Goal: Transaction & Acquisition: Purchase product/service

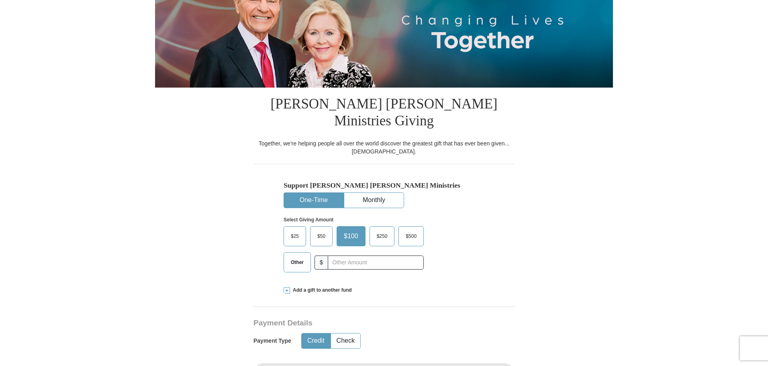
scroll to position [120, 0]
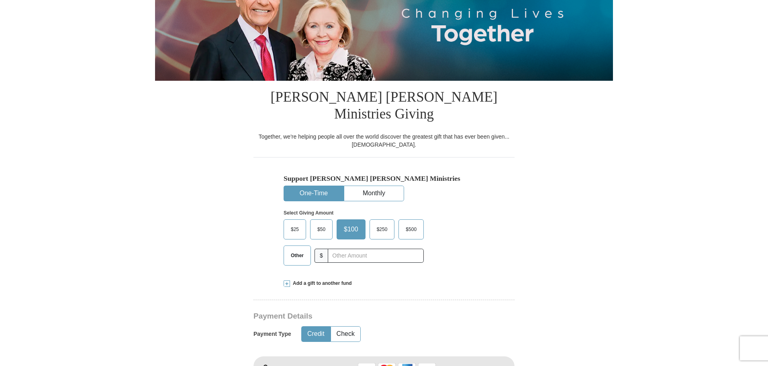
click at [314, 186] on button "One-Time" at bounding box center [313, 193] width 59 height 15
click at [297, 249] on span "Other" at bounding box center [297, 255] width 21 height 12
click at [0, 0] on input "Other" at bounding box center [0, 0] width 0 height 0
type input "20"
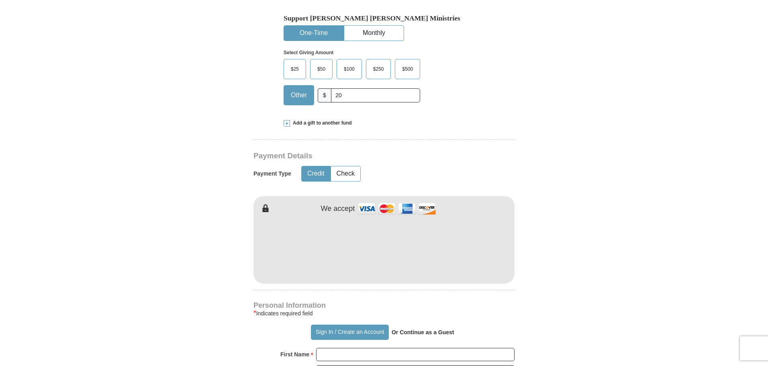
scroll to position [281, 0]
click at [342, 166] on button "Check" at bounding box center [345, 173] width 29 height 15
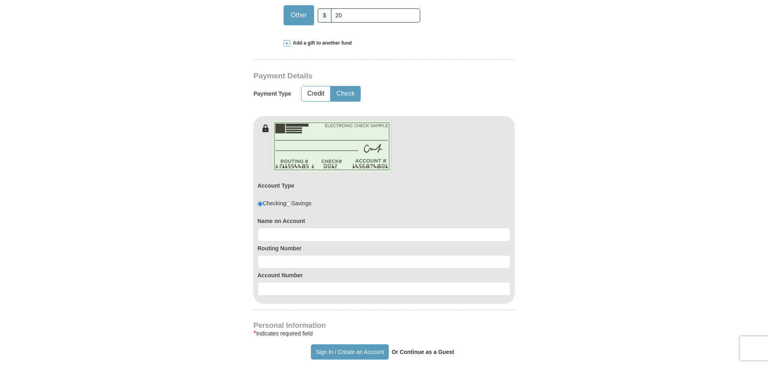
scroll to position [361, 0]
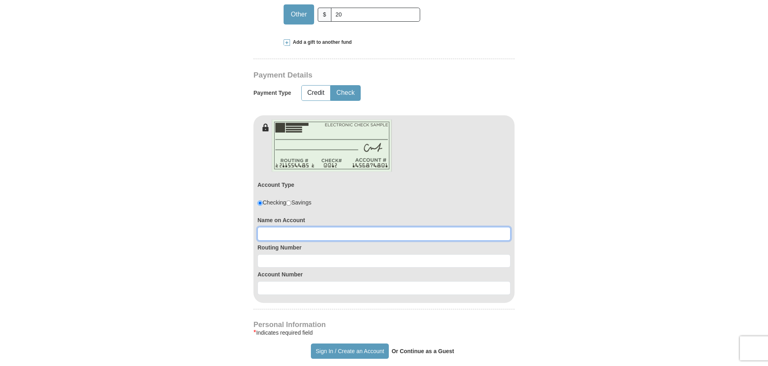
click at [273, 227] on input at bounding box center [383, 234] width 253 height 14
type input "[PERSON_NAME]"
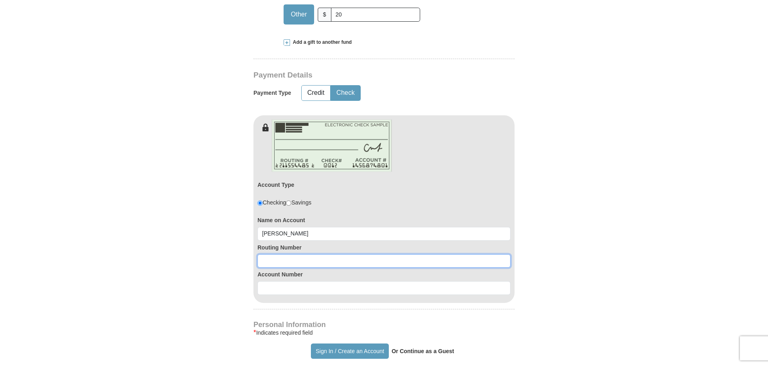
click at [277, 254] on input at bounding box center [383, 261] width 253 height 14
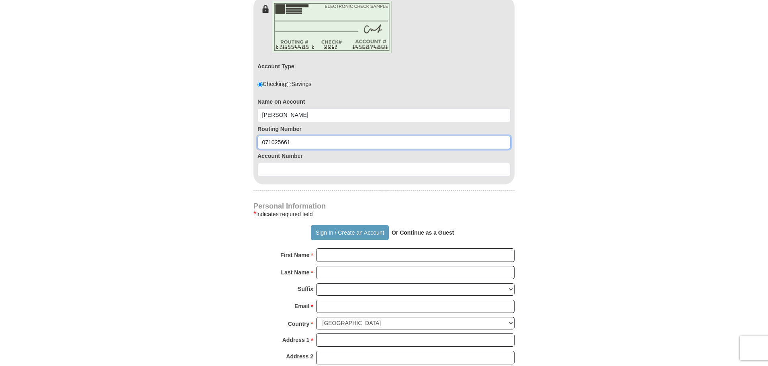
scroll to position [482, 0]
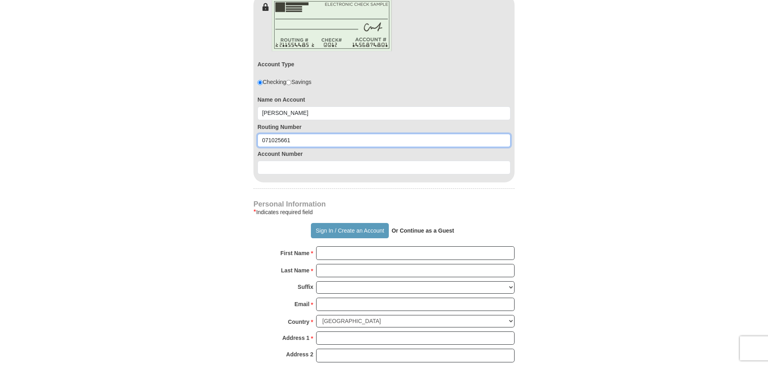
type input "071025661"
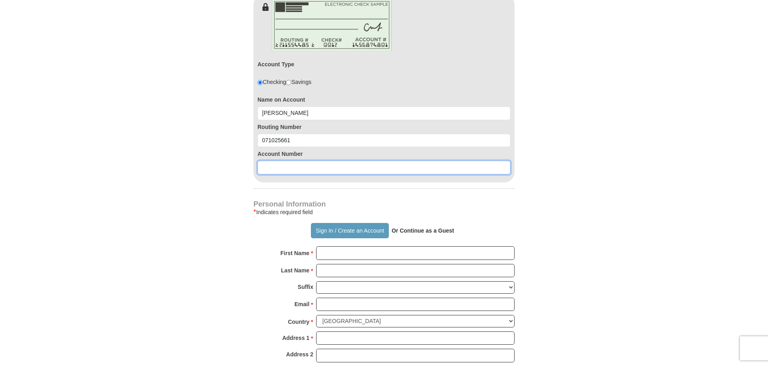
click at [269, 161] on input at bounding box center [383, 168] width 253 height 14
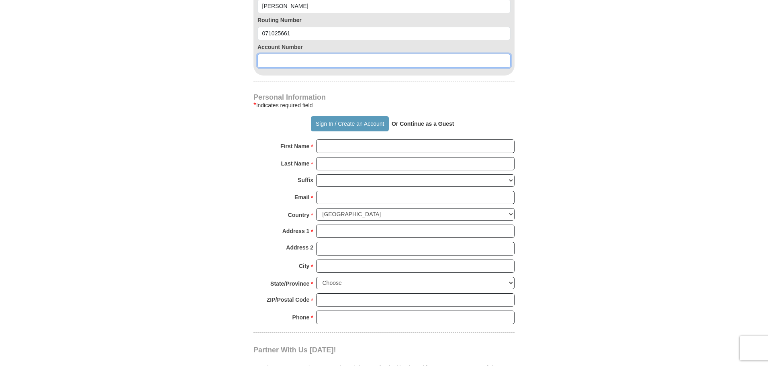
scroll to position [562, 0]
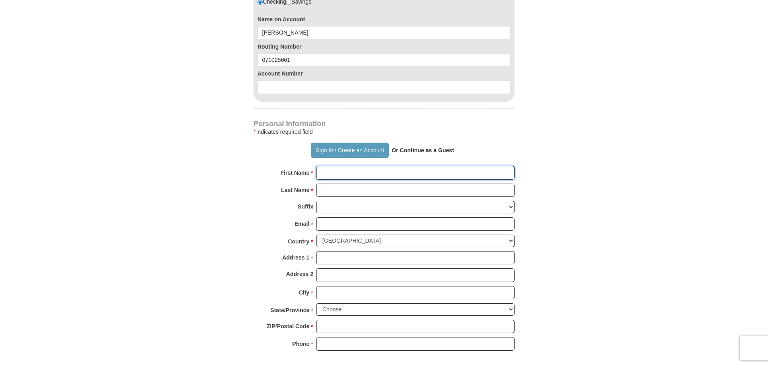
click at [329, 166] on input "First Name *" at bounding box center [415, 173] width 198 height 14
click at [319, 166] on input "First Name *" at bounding box center [415, 173] width 198 height 14
drag, startPoint x: 346, startPoint y: 155, endPoint x: 372, endPoint y: 156, distance: 25.3
click at [372, 166] on input "[PERSON_NAME]" at bounding box center [415, 173] width 198 height 14
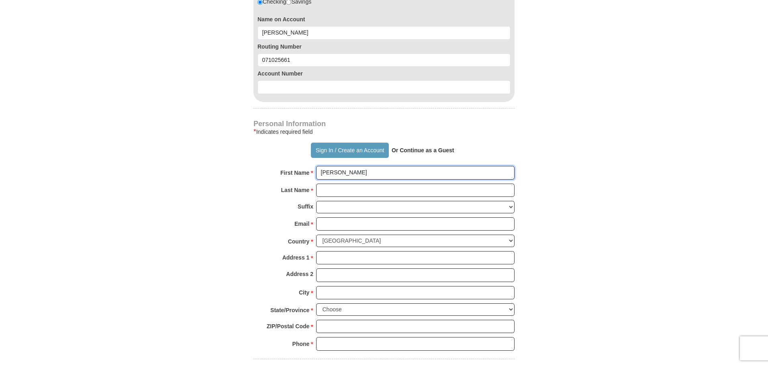
click at [366, 166] on input "[PERSON_NAME]" at bounding box center [415, 173] width 198 height 14
drag, startPoint x: 344, startPoint y: 155, endPoint x: 372, endPoint y: 155, distance: 28.5
click at [372, 166] on input "[PERSON_NAME]" at bounding box center [415, 173] width 198 height 14
type input "Akinwole"
type input "[PERSON_NAME]"
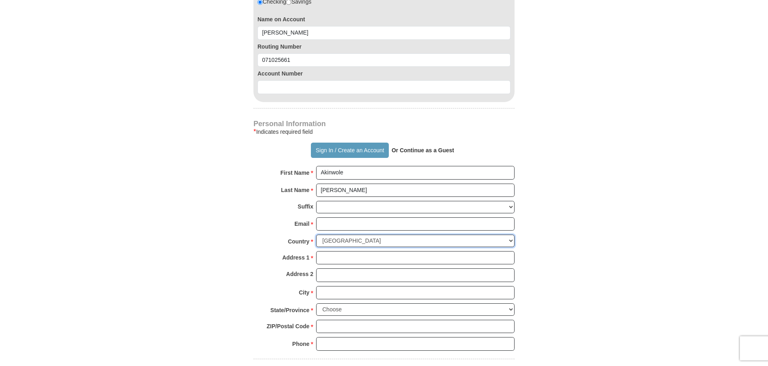
click at [426, 234] on select "[GEOGRAPHIC_DATA] [GEOGRAPHIC_DATA] [GEOGRAPHIC_DATA] [GEOGRAPHIC_DATA] [GEOGRA…" at bounding box center [415, 240] width 198 height 12
click at [232, 167] on form "Already have an account? Sign in for faster giving. Don't have an account? Crea…" at bounding box center [384, 23] width 458 height 1107
click at [330, 217] on input "Email *" at bounding box center [415, 224] width 198 height 14
type input "[EMAIL_ADDRESS][DOMAIN_NAME]"
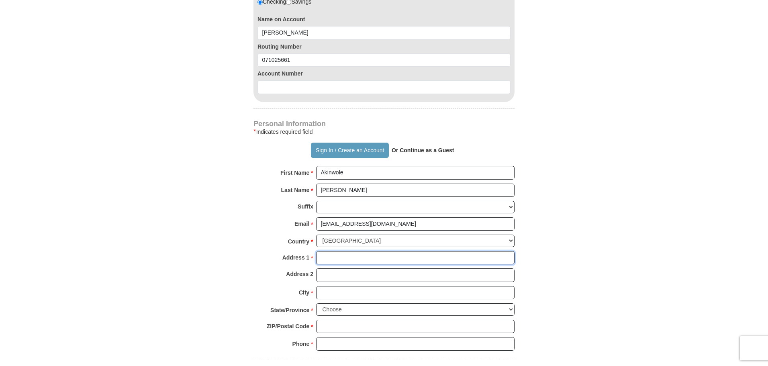
type input "1704 [PERSON_NAME] DR"
type input "[GEOGRAPHIC_DATA]"
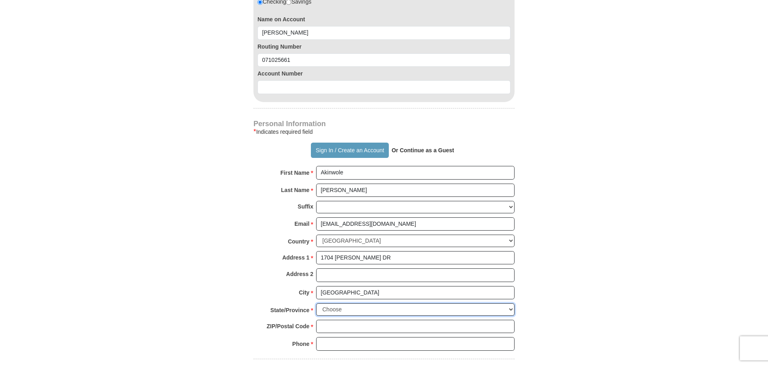
select select "IN"
type input "46231"
type input "3173409084"
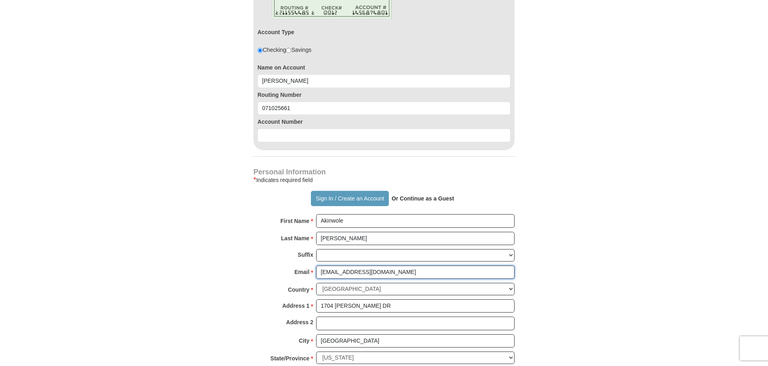
scroll to position [402, 0]
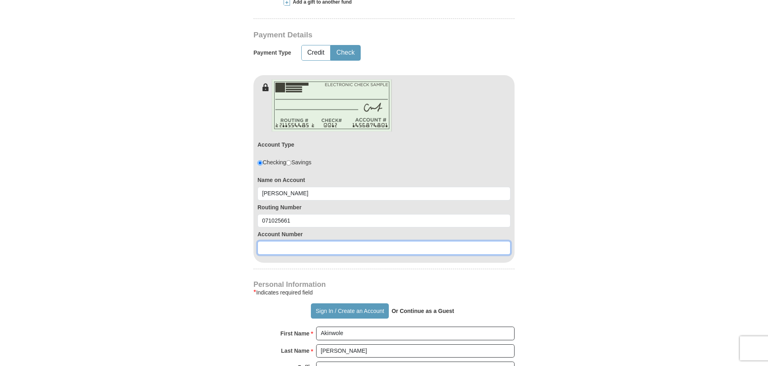
click at [267, 241] on input at bounding box center [383, 248] width 253 height 14
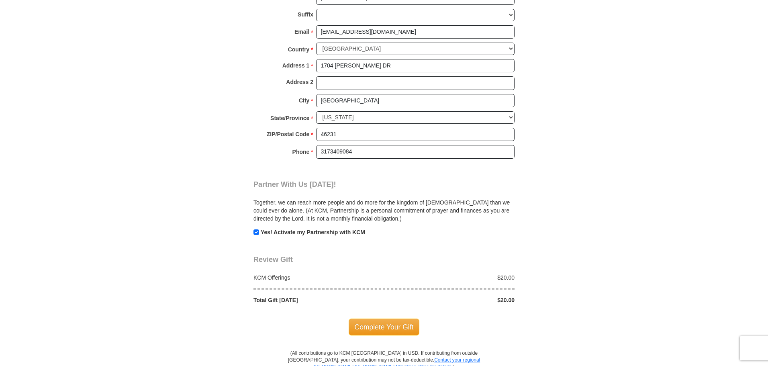
scroll to position [763, 0]
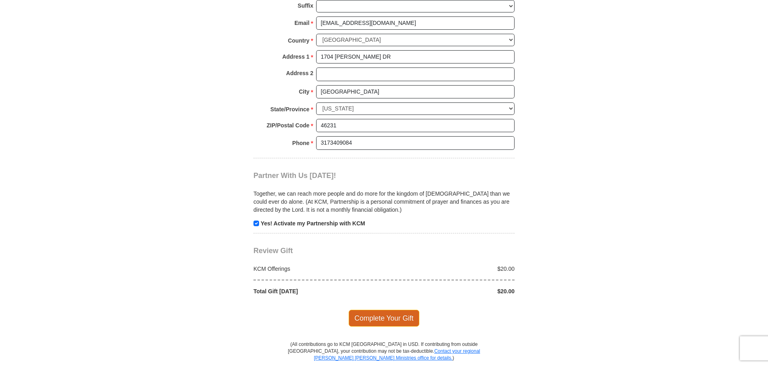
type input "4832436791"
click at [383, 310] on span "Complete Your Gift" at bounding box center [384, 318] width 71 height 17
